Goal: Task Accomplishment & Management: Manage account settings

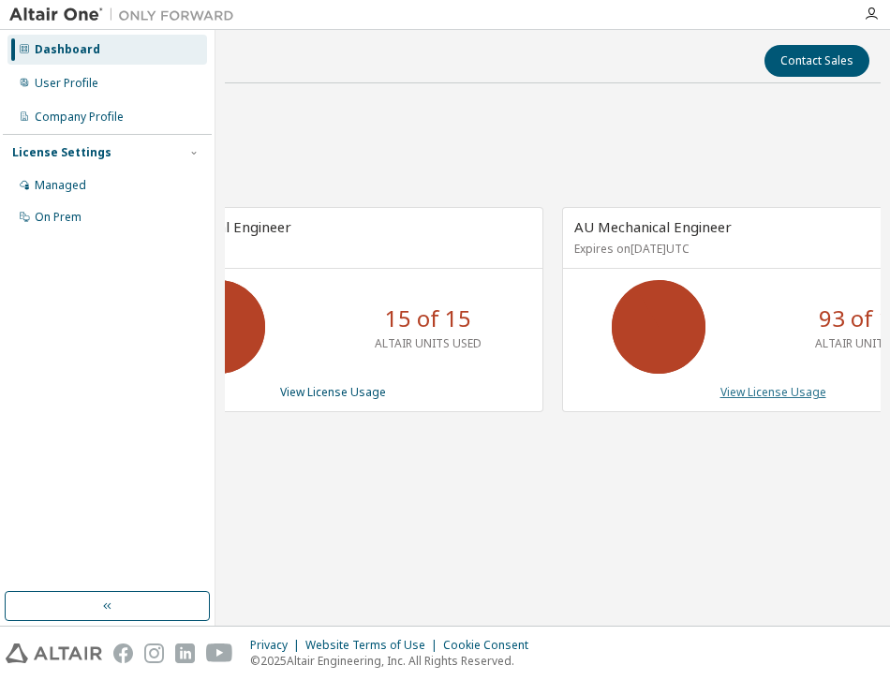
click at [768, 399] on link "View License Usage" at bounding box center [773, 392] width 106 height 16
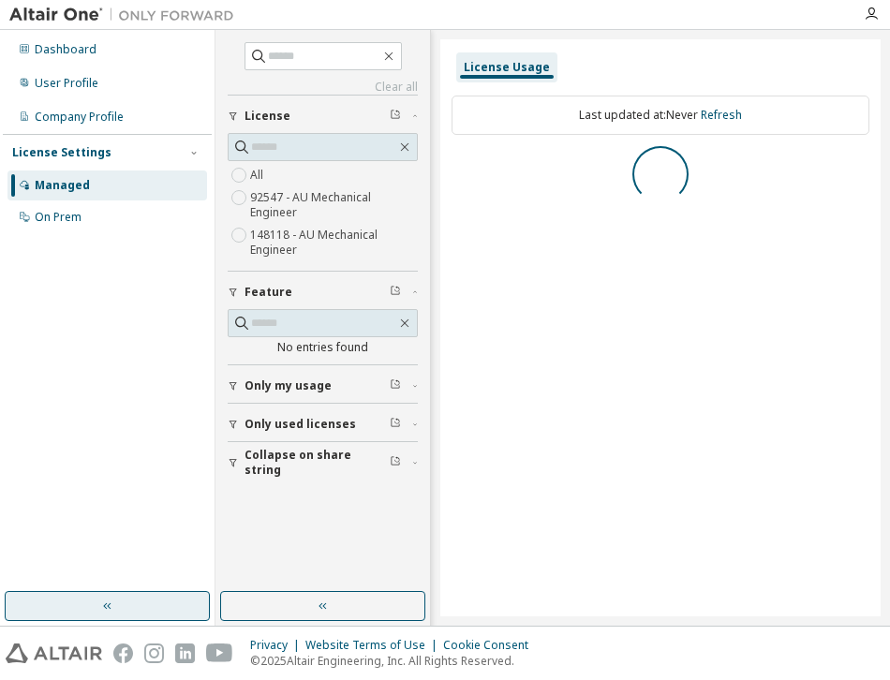
click at [116, 601] on button "button" at bounding box center [107, 606] width 205 height 30
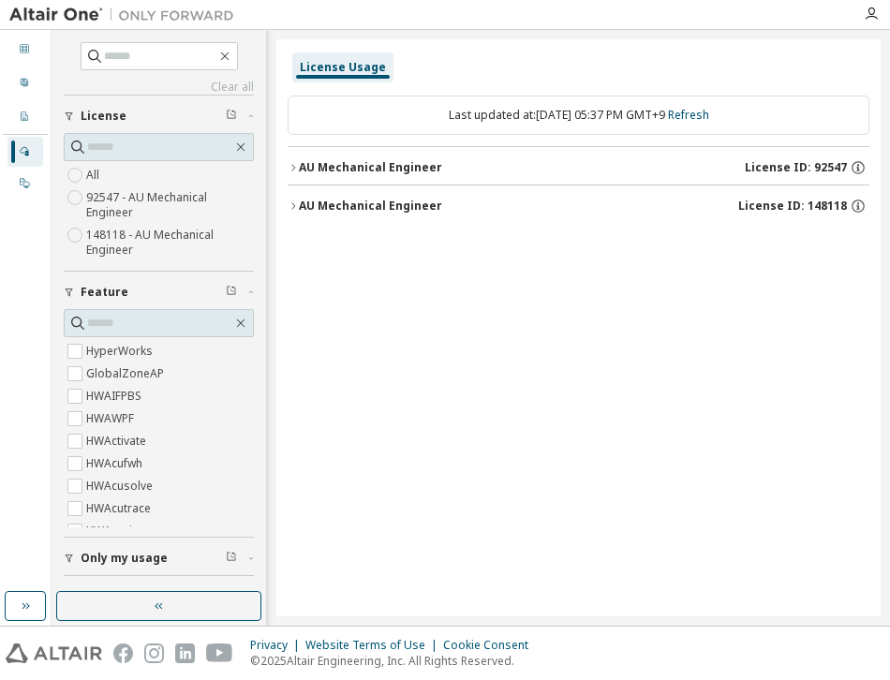
click at [68, 291] on icon "button" at bounding box center [69, 292] width 11 height 11
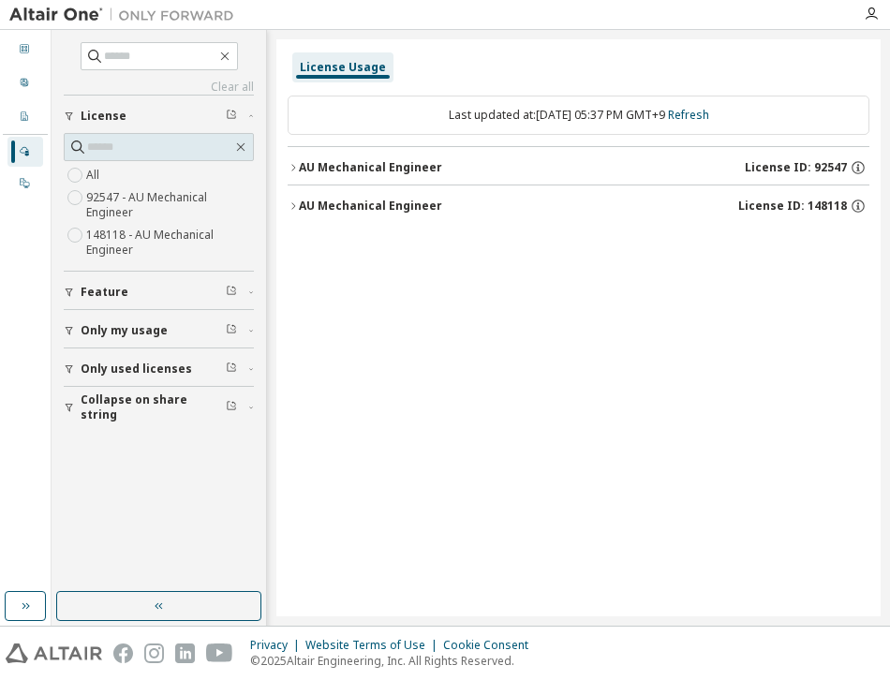
click at [65, 380] on button "Only used licenses" at bounding box center [159, 368] width 190 height 41
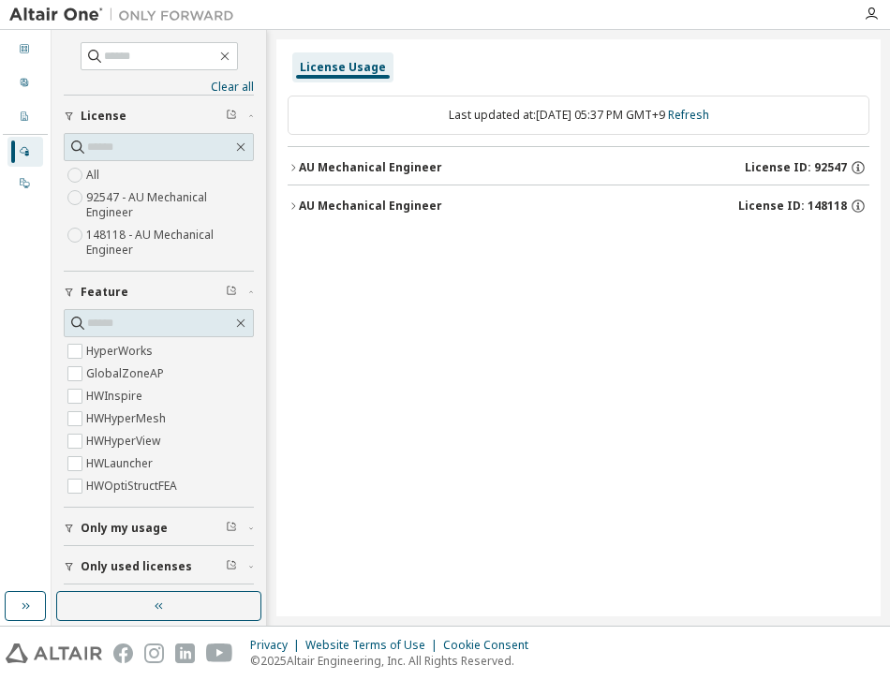
click at [67, 289] on icon "button" at bounding box center [69, 292] width 7 height 8
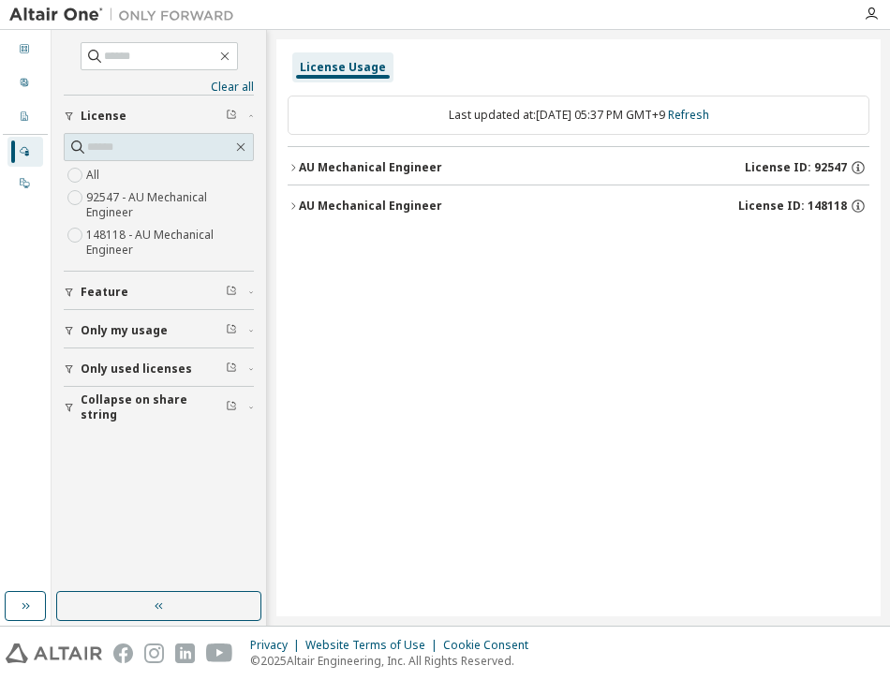
click at [69, 407] on icon "button" at bounding box center [69, 407] width 11 height 11
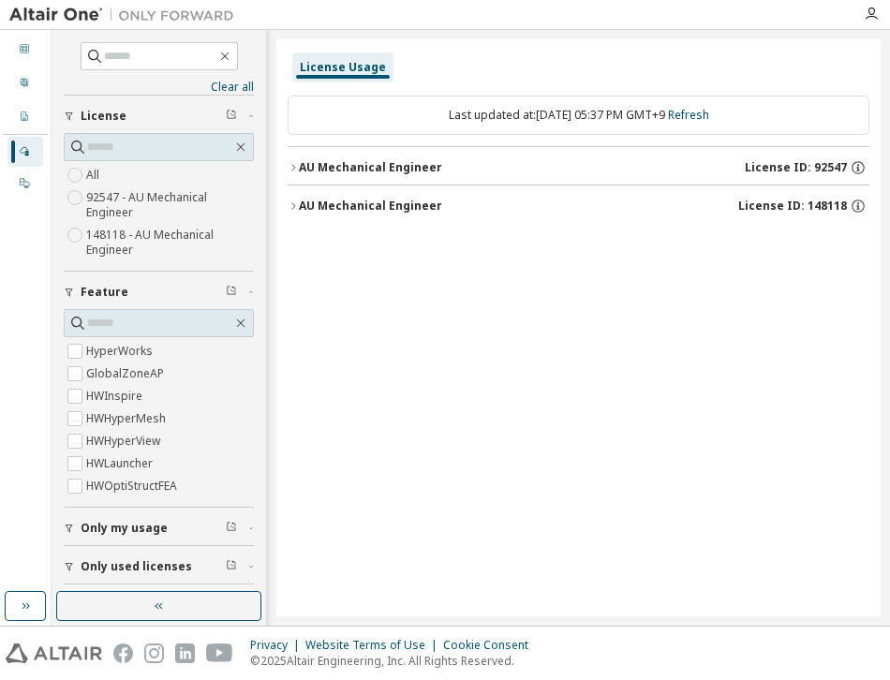
click at [299, 167] on div "AU Mechanical Engineer" at bounding box center [370, 167] width 143 height 15
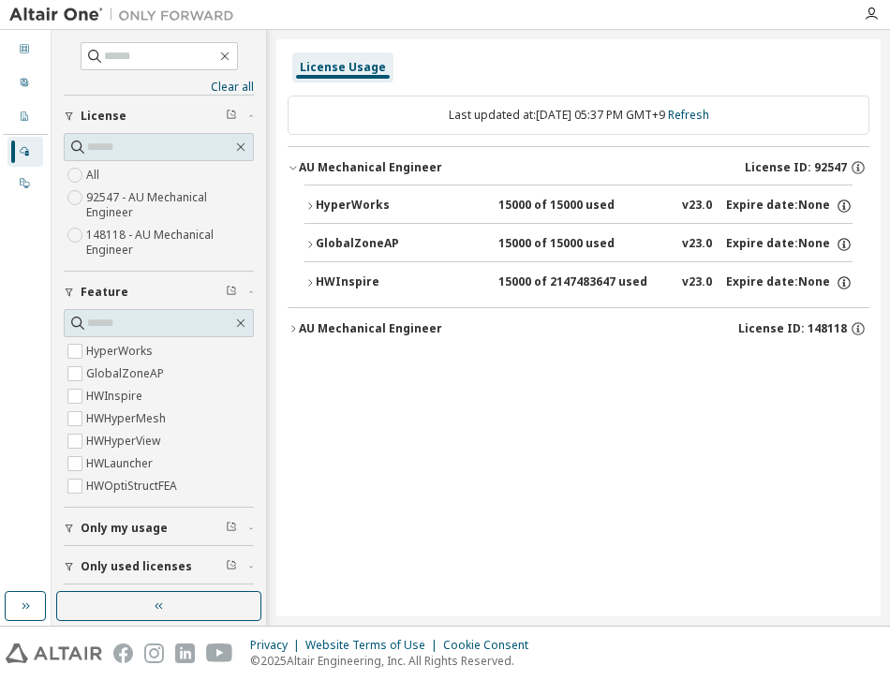
click at [312, 205] on icon "button" at bounding box center [309, 205] width 11 height 11
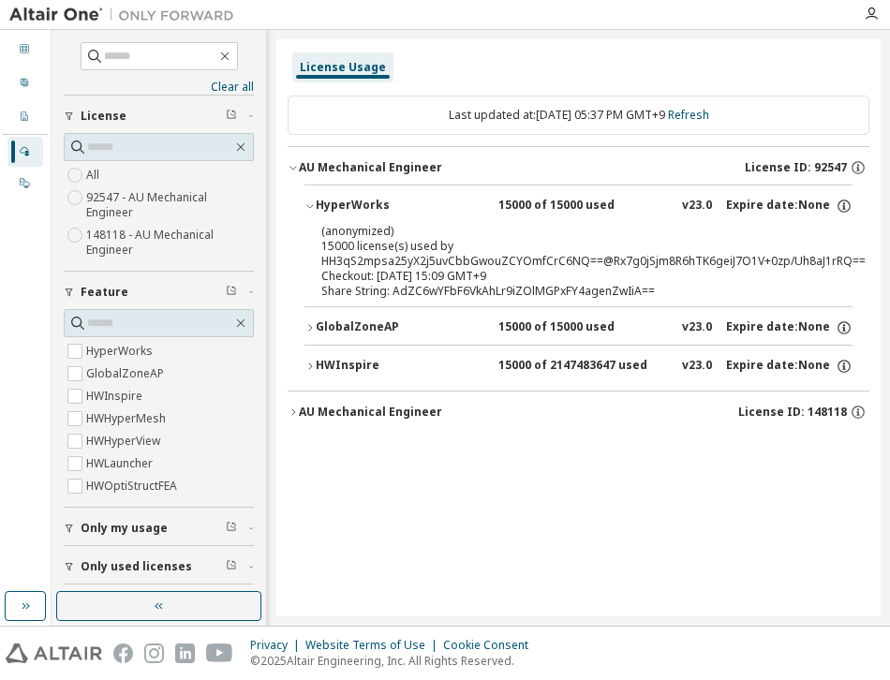
click at [312, 204] on icon "button" at bounding box center [309, 205] width 11 height 11
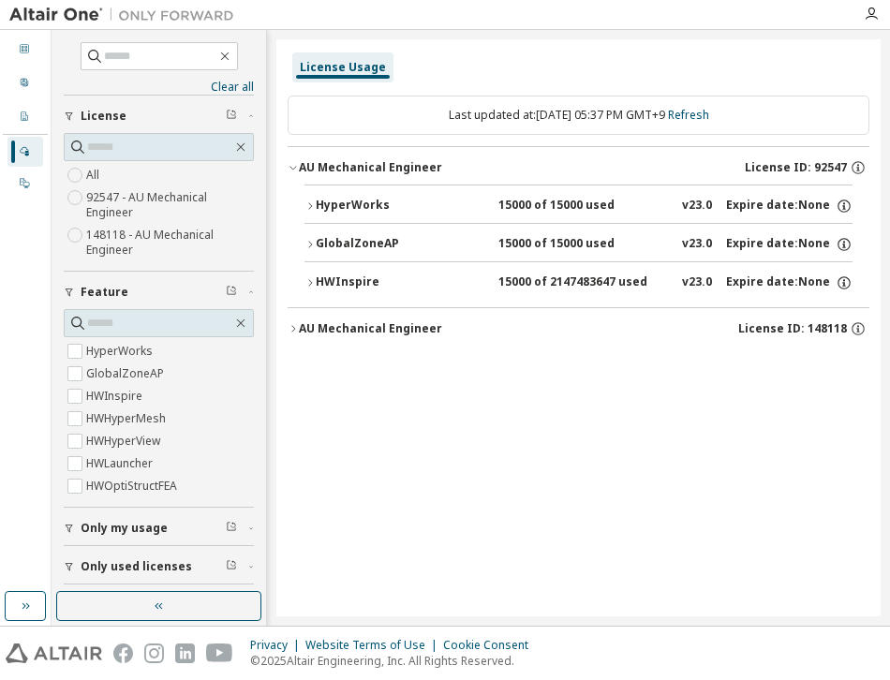
click at [306, 243] on icon "button" at bounding box center [309, 244] width 11 height 11
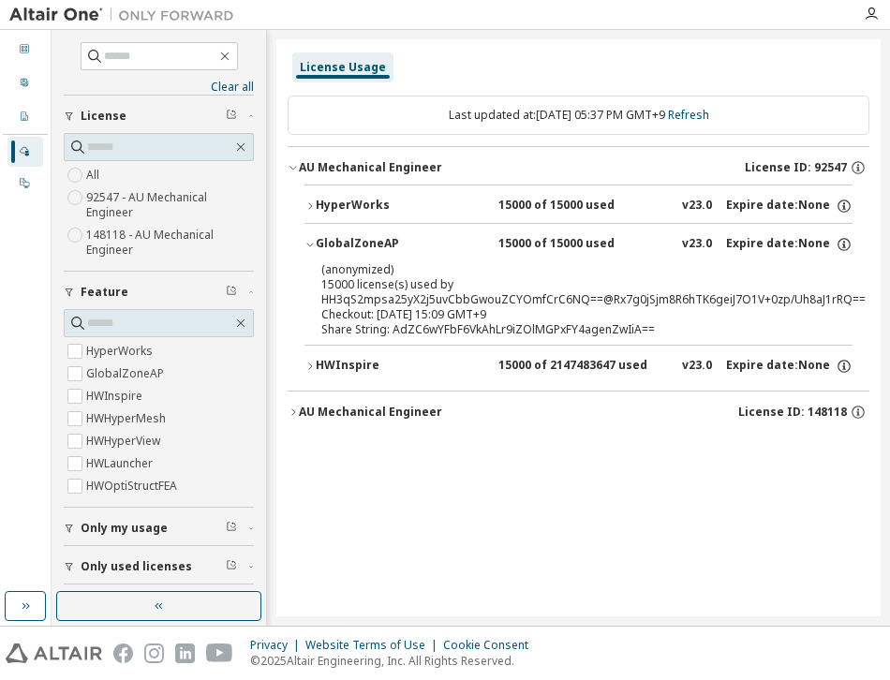
click at [306, 243] on icon "button" at bounding box center [309, 244] width 11 height 11
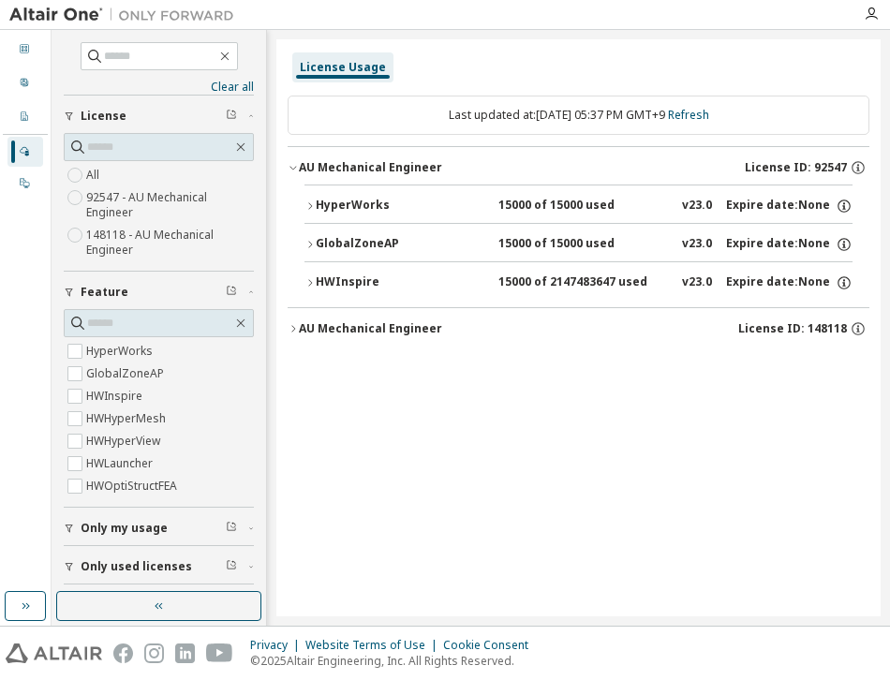
click at [306, 216] on button "HyperWorks 15000 of 15000 used v23.0 Expire date: None" at bounding box center [578, 205] width 548 height 41
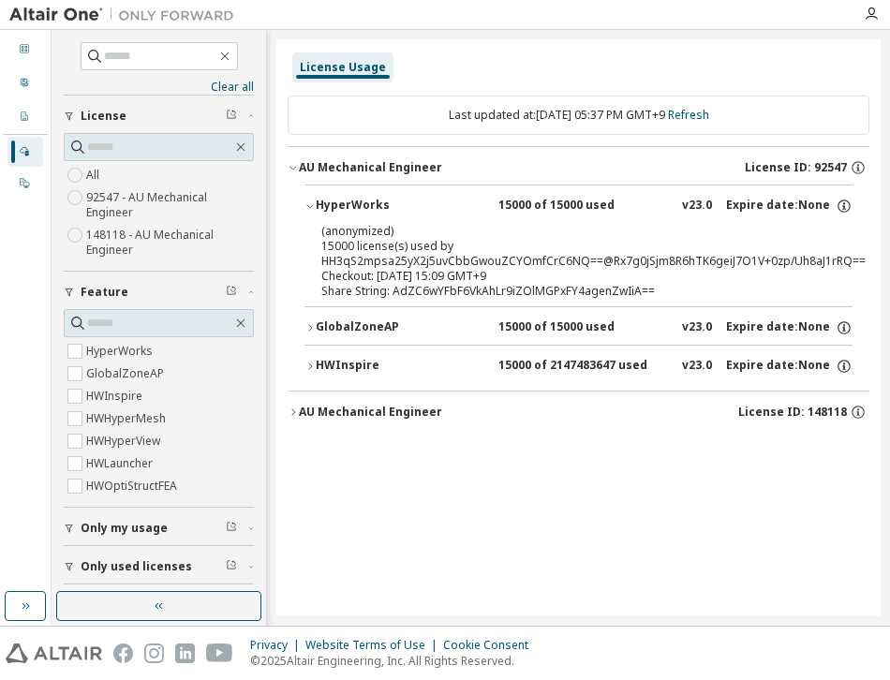
click at [306, 213] on button "HyperWorks 15000 of 15000 used v23.0 Expire date: None" at bounding box center [578, 205] width 548 height 41
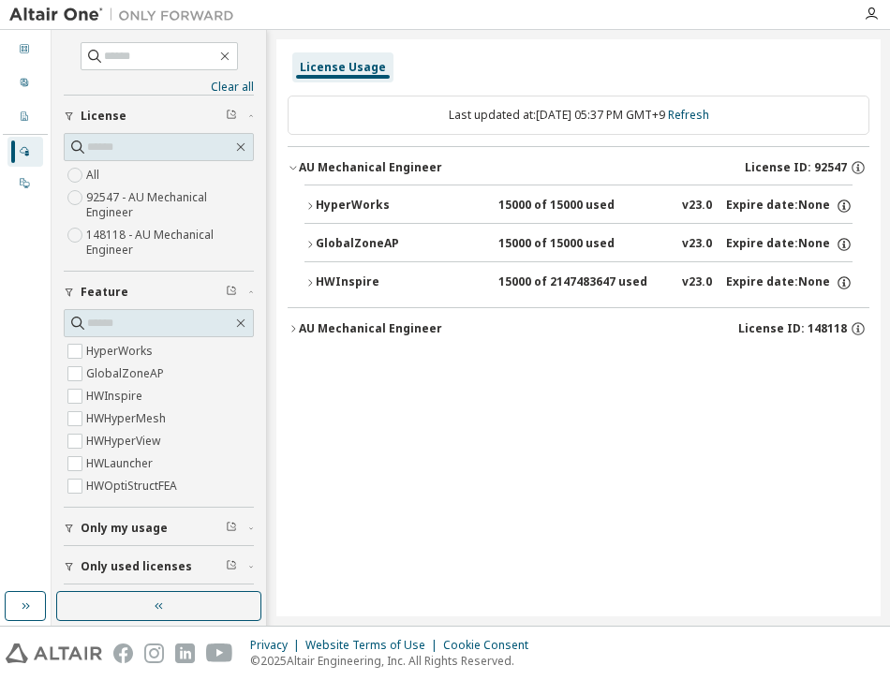
click at [292, 326] on icon "button" at bounding box center [293, 328] width 4 height 7
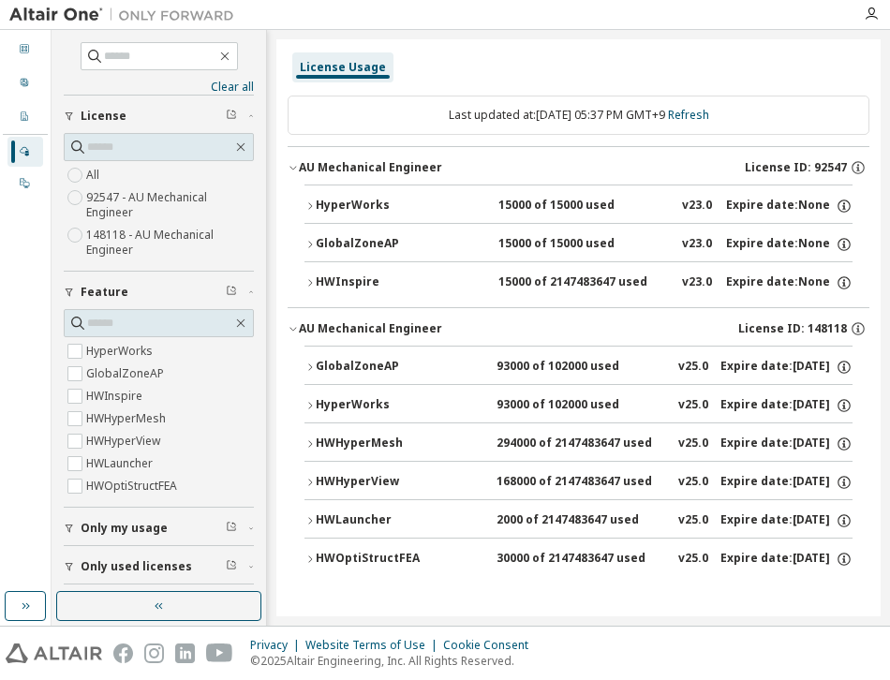
click at [308, 363] on icon "button" at bounding box center [309, 366] width 11 height 11
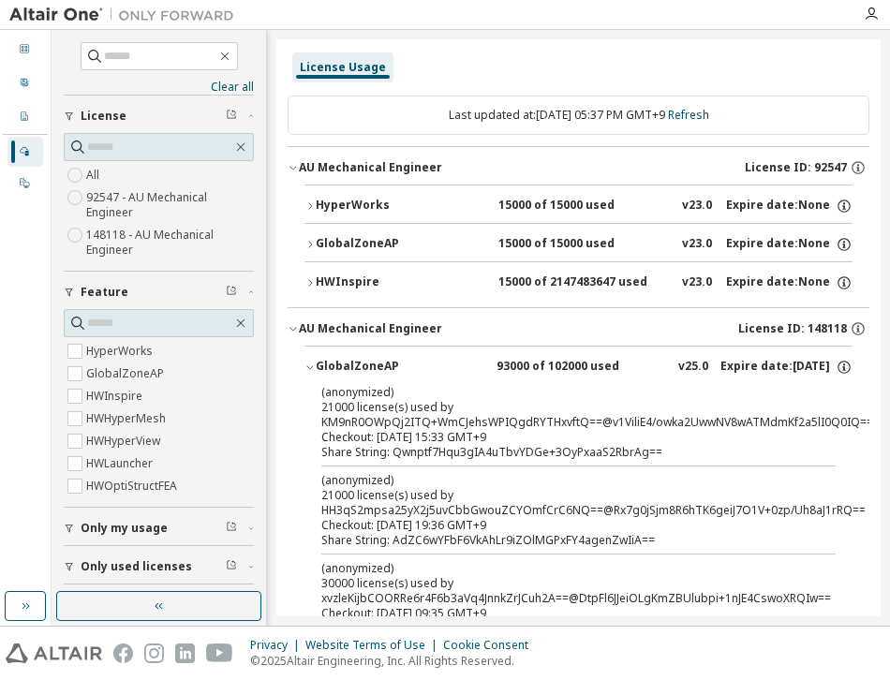
scroll to position [187, 0]
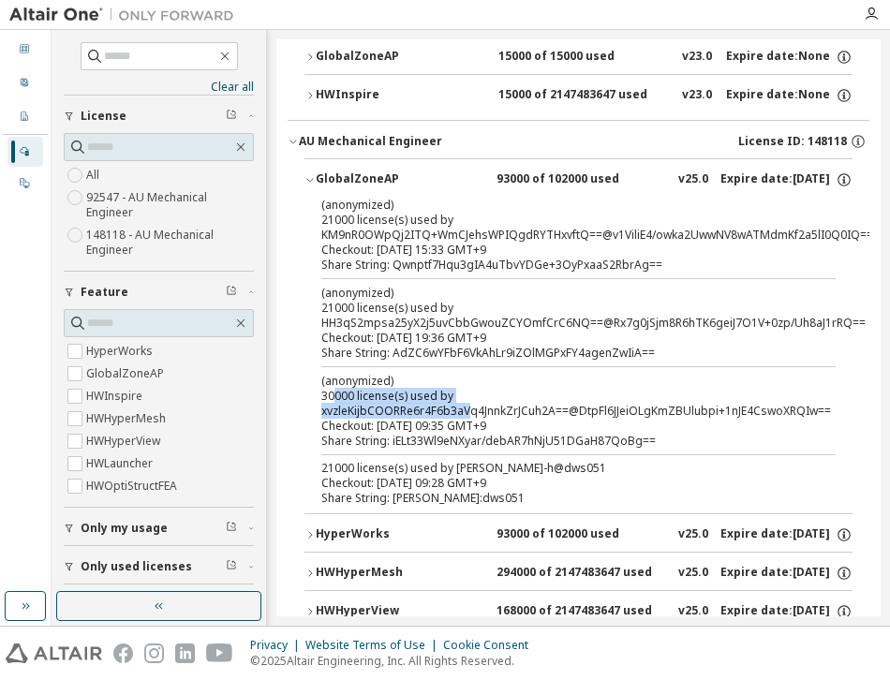
drag, startPoint x: 336, startPoint y: 400, endPoint x: 464, endPoint y: 415, distance: 129.2
click at [464, 414] on div "(anonymized) 30000 license(s) used by xvzleKijbCOORRe6r4F6b3aVq4JnnkZrJCuh2A==@…" at bounding box center [555, 396] width 469 height 46
drag, startPoint x: 464, startPoint y: 415, endPoint x: 452, endPoint y: 446, distance: 33.2
click at [453, 444] on div "Share String: iELt33Wl9eNXyar/debAR7hNjU51DGaH87QoBg==" at bounding box center [555, 441] width 469 height 15
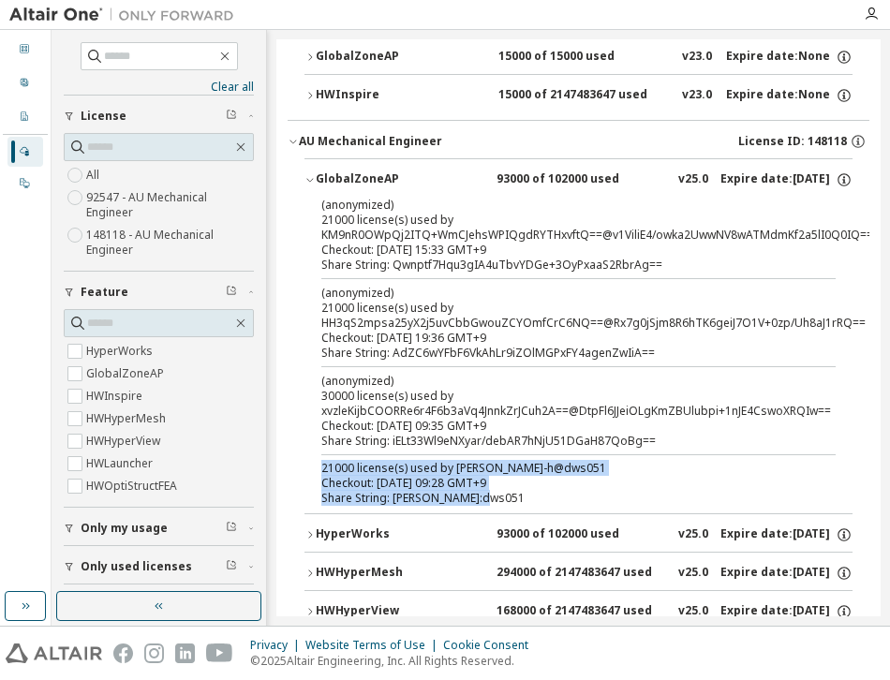
drag, startPoint x: 484, startPoint y: 497, endPoint x: 312, endPoint y: 458, distance: 176.7
click at [312, 458] on div "(anonymized) 21000 license(s) used by KM9nR0OWpQj2ITQ+WmCJehsWPIQgdRYTHxvftQ==@…" at bounding box center [578, 355] width 548 height 317
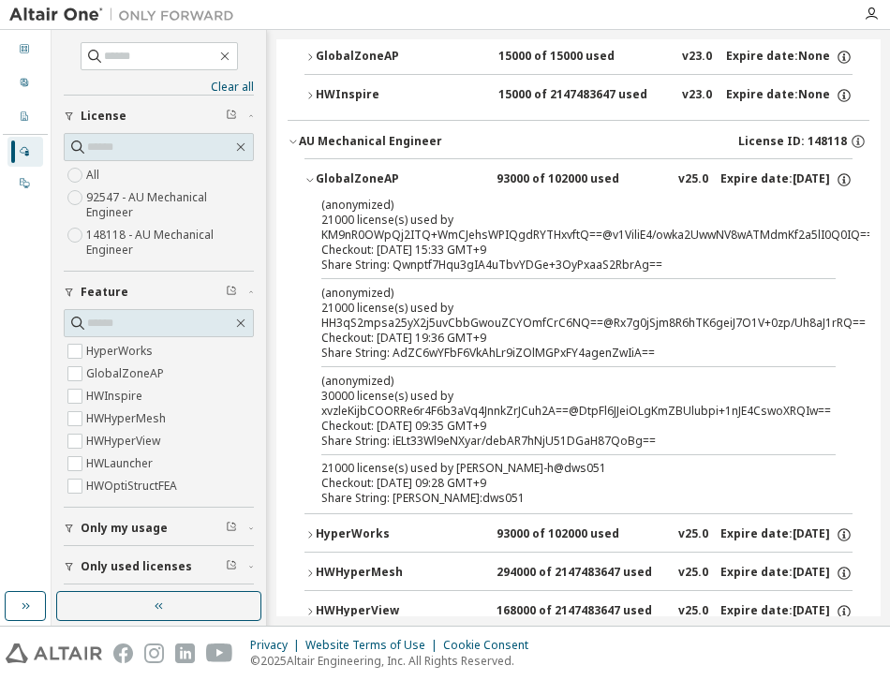
click at [383, 357] on div "Share String: AdZC6wYFbF6VkAhLr9iZOlMGPxFY4agenZwIiA==" at bounding box center [555, 353] width 469 height 15
